Goal: Task Accomplishment & Management: Use online tool/utility

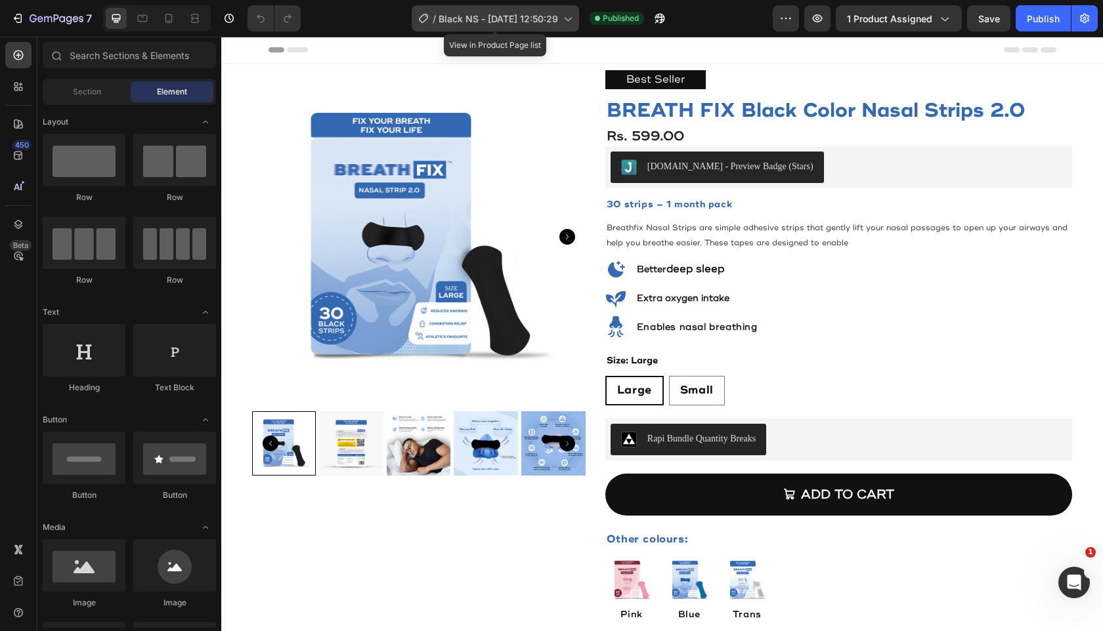
click at [526, 22] on span "Black NS - [DATE] 12:50:29" at bounding box center [497, 19] width 119 height 14
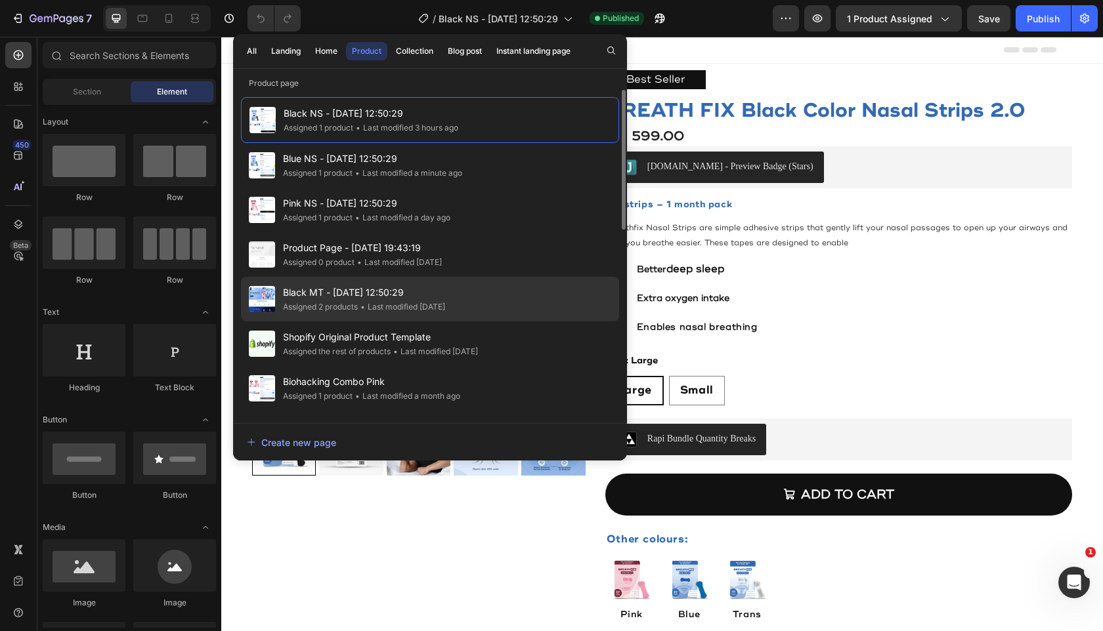
scroll to position [96, 0]
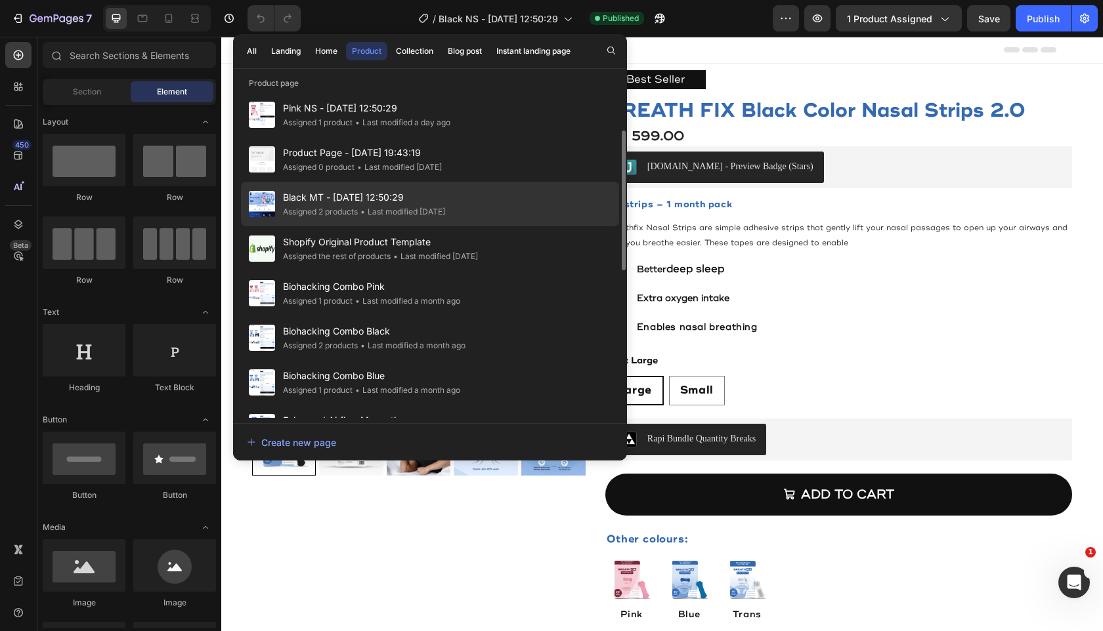
click at [427, 291] on span "Biohacking Combo Pink" at bounding box center [371, 287] width 177 height 16
